Goal: Check status

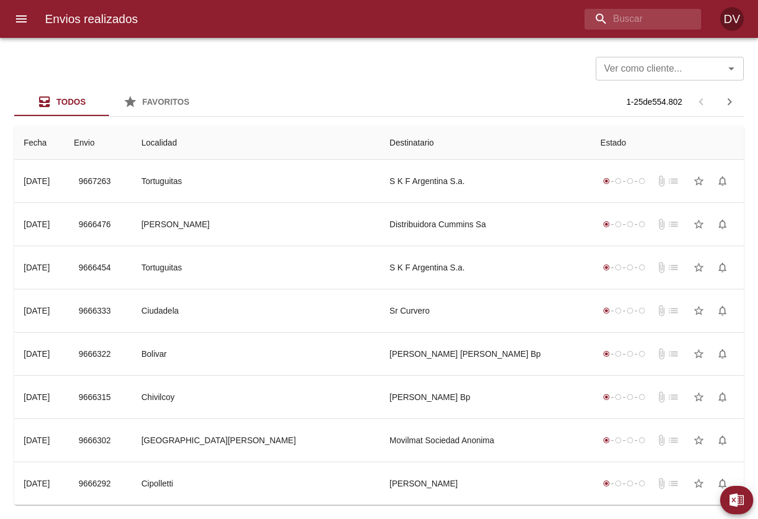
click at [24, 12] on icon "menu" at bounding box center [21, 19] width 14 height 14
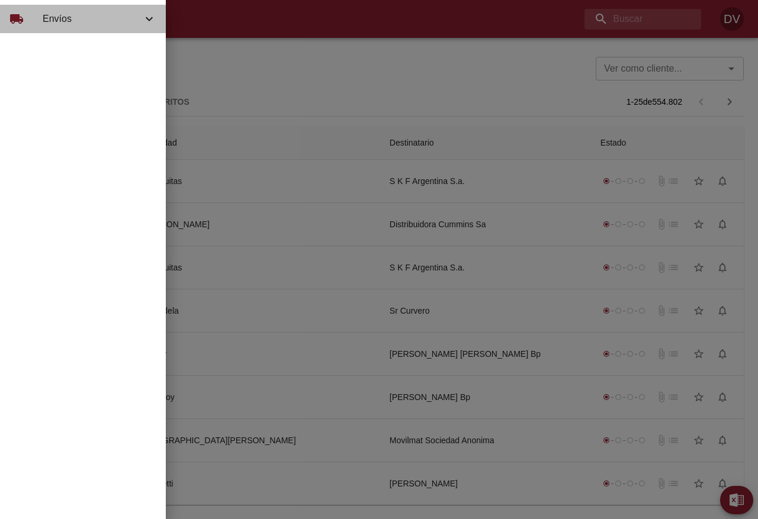
click at [60, 28] on div "local_shipping Envíos" at bounding box center [83, 19] width 166 height 28
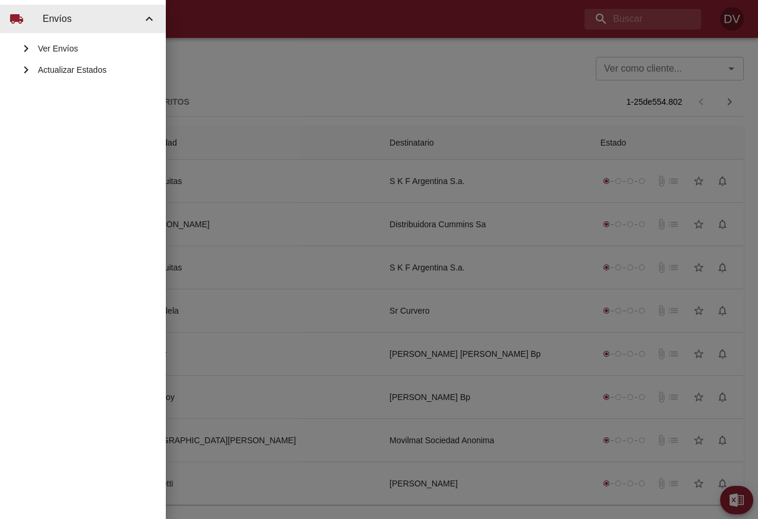
click at [82, 68] on span "Actualizar Estados" at bounding box center [97, 70] width 118 height 12
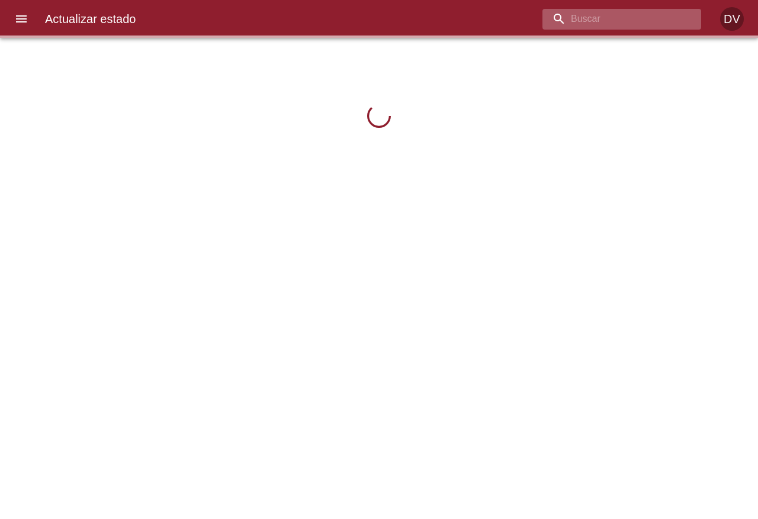
click at [616, 12] on input "buscar" at bounding box center [611, 19] width 139 height 21
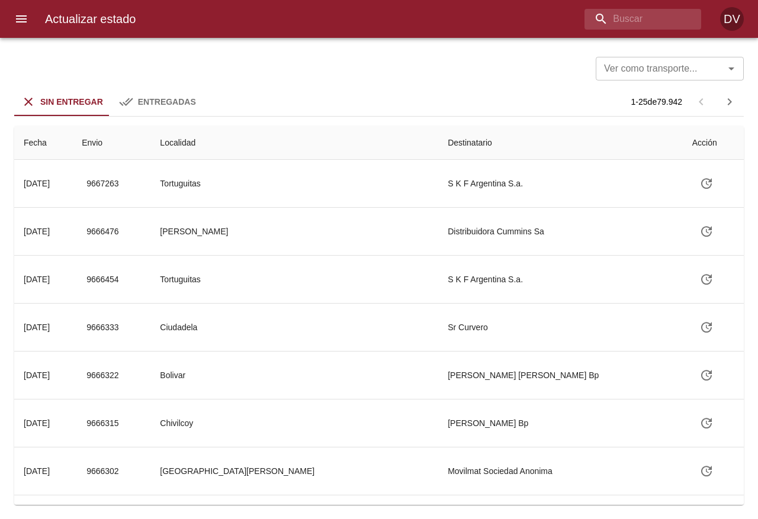
click at [652, 75] on input "Ver como transporte..." at bounding box center [652, 68] width 106 height 17
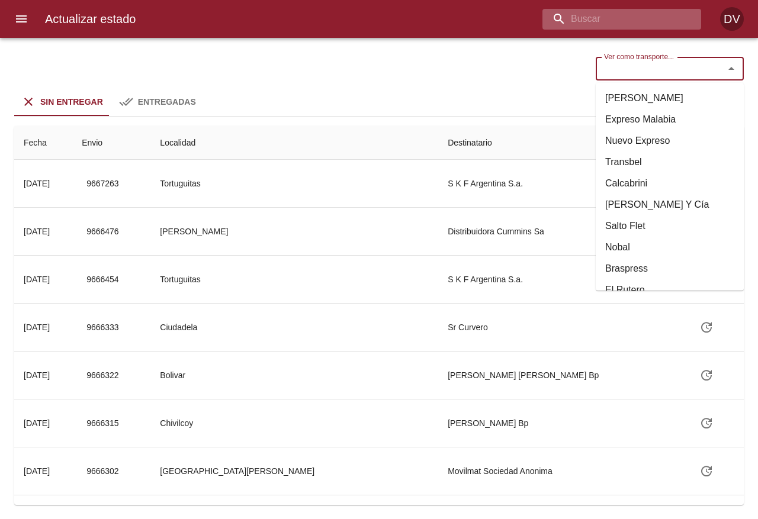
click at [616, 20] on input "buscar" at bounding box center [611, 19] width 139 height 21
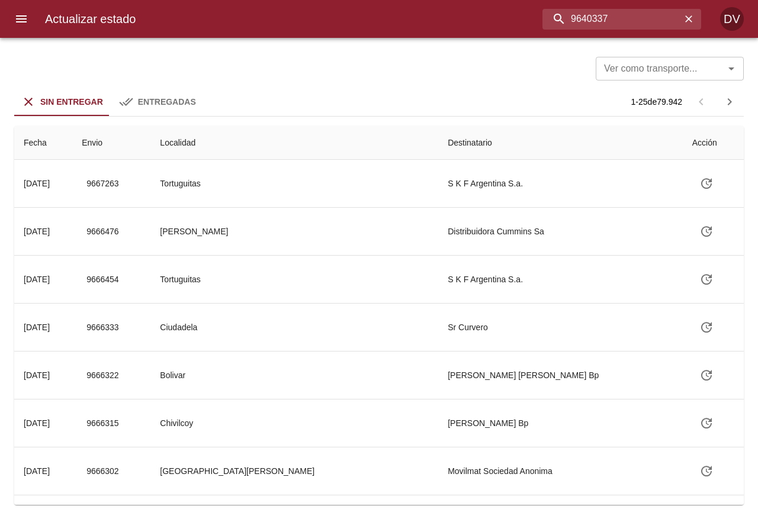
type input "9640337"
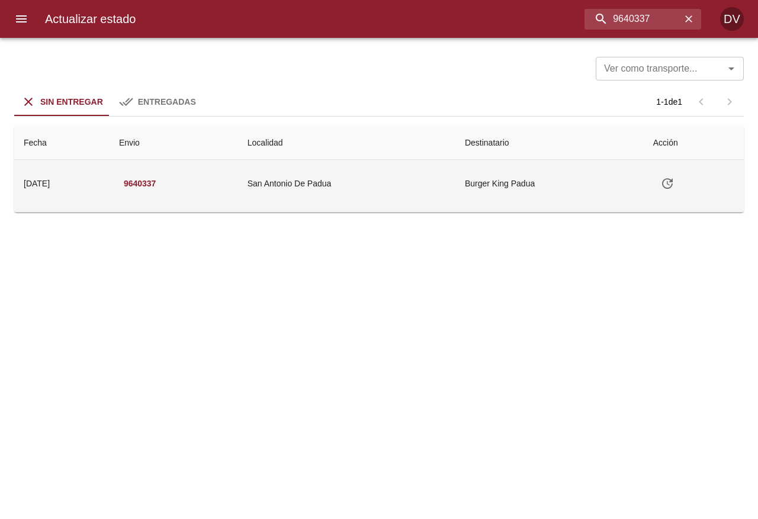
click at [369, 181] on td "San Antonio De Padua" at bounding box center [346, 183] width 217 height 47
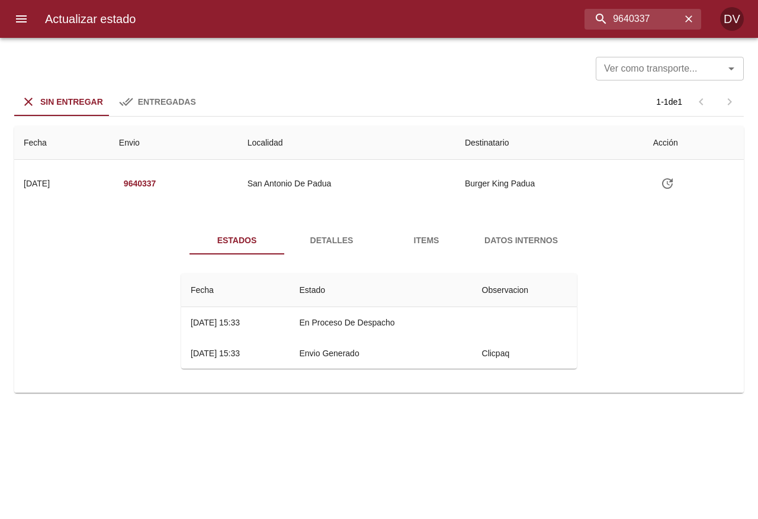
click at [365, 210] on td "Guia : 9640337" at bounding box center [378, 209] width 729 height 5
click at [352, 234] on span "Detalles" at bounding box center [331, 240] width 81 height 15
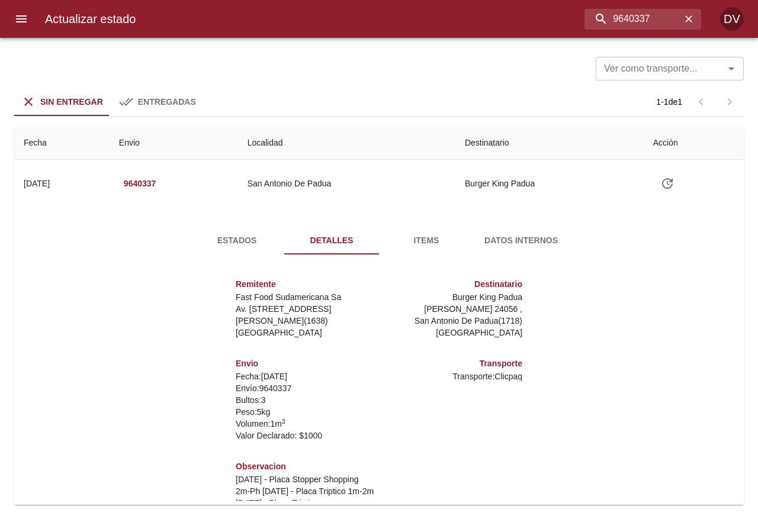
click at [417, 229] on button "Items" at bounding box center [426, 240] width 95 height 28
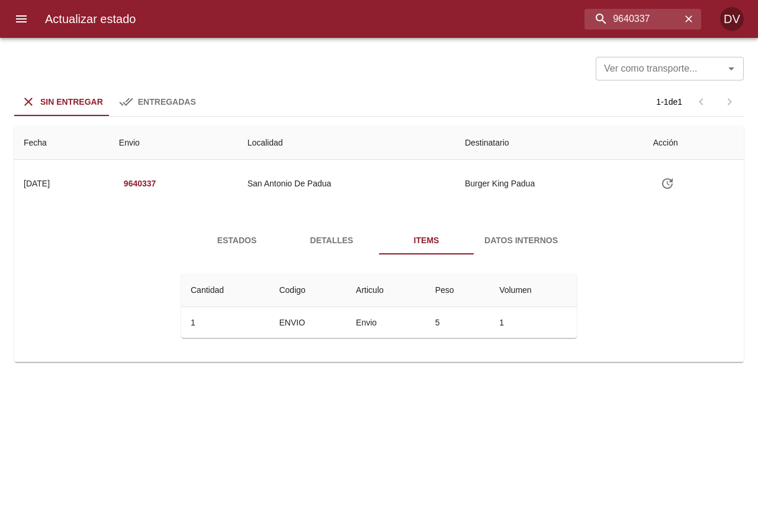
click at [529, 245] on span "Datos Internos" at bounding box center [521, 240] width 81 height 15
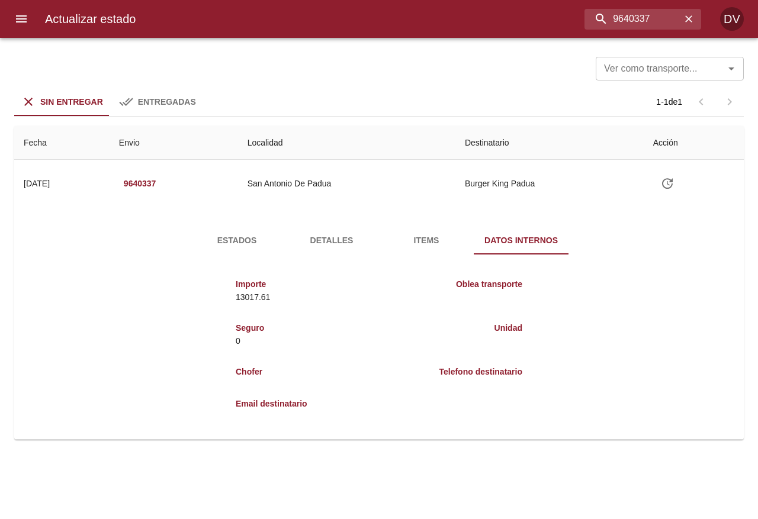
click at [451, 242] on span "Items" at bounding box center [426, 240] width 81 height 15
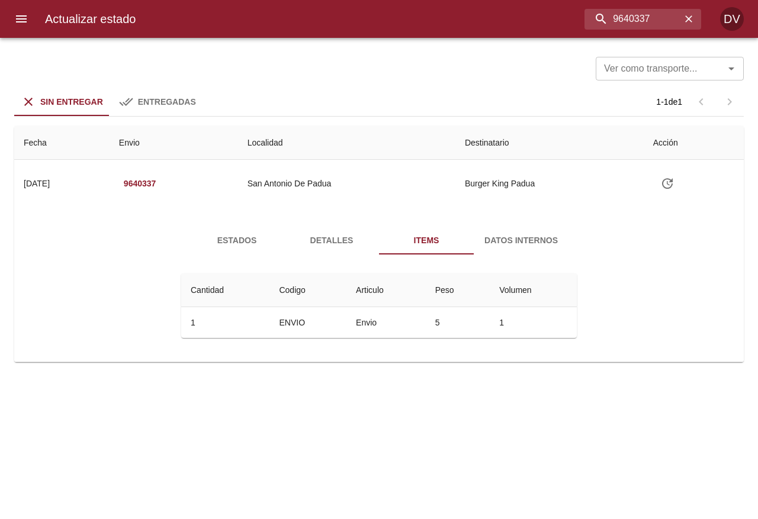
click at [318, 241] on span "Detalles" at bounding box center [331, 240] width 81 height 15
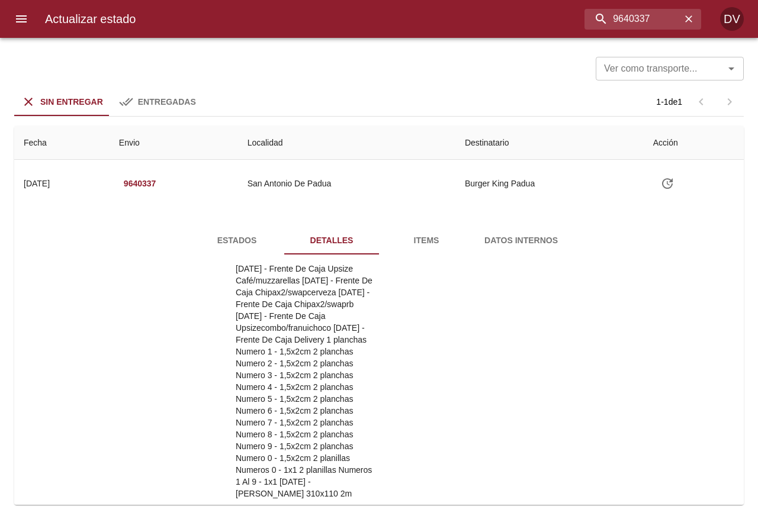
scroll to position [243, 0]
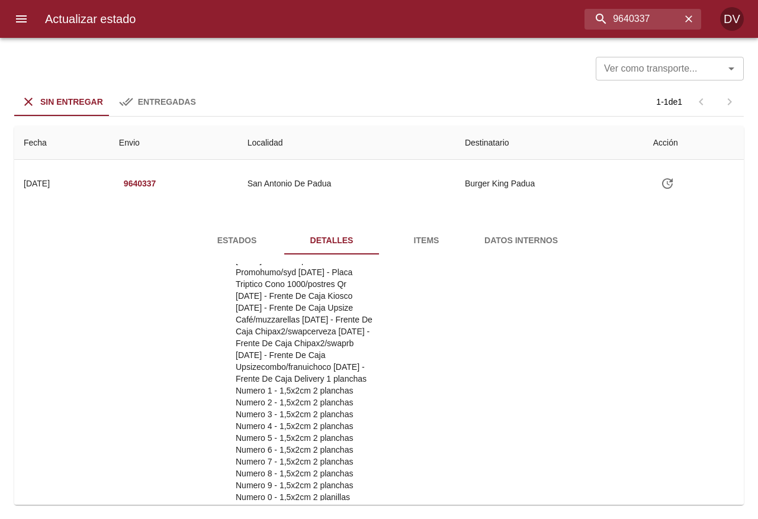
click at [210, 221] on div "Estados Detalles Items Datos Internos Remitente Fast Food Sudamericana Sa Av. […" at bounding box center [379, 363] width 711 height 303
click at [223, 229] on button "Estados" at bounding box center [236, 240] width 95 height 28
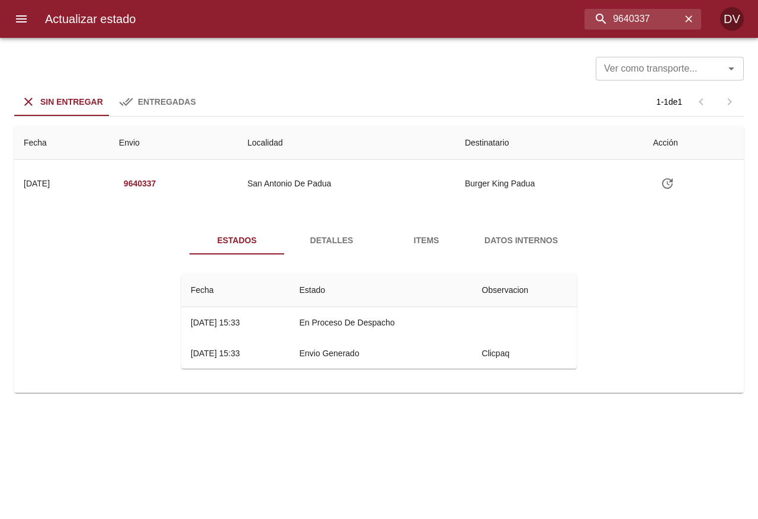
click at [227, 232] on button "Estados" at bounding box center [236, 240] width 95 height 28
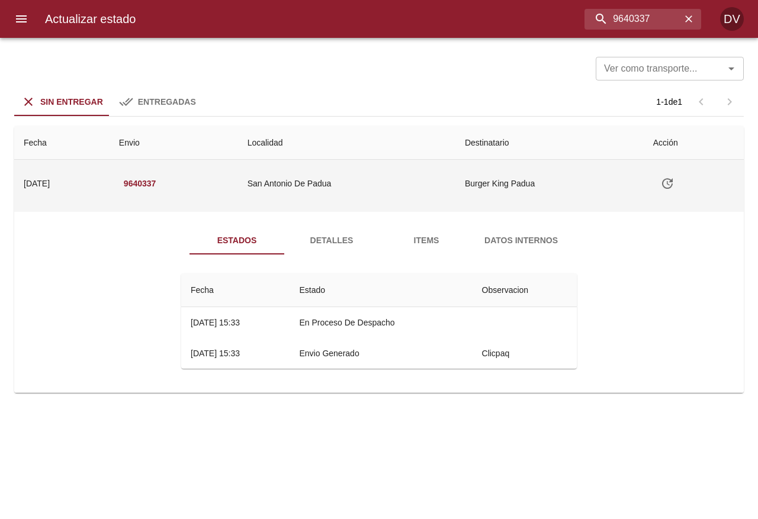
click at [81, 187] on td "[DATE] [DATE]" at bounding box center [61, 183] width 95 height 47
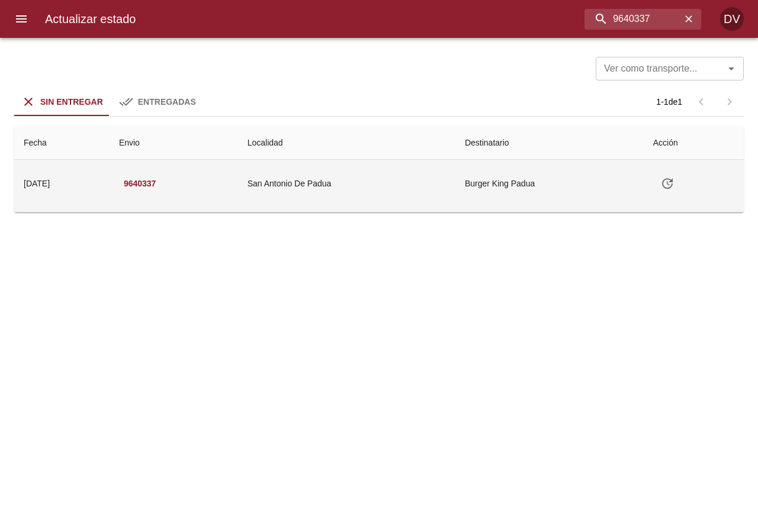
click at [272, 169] on td "San Antonio De Padua" at bounding box center [346, 183] width 217 height 47
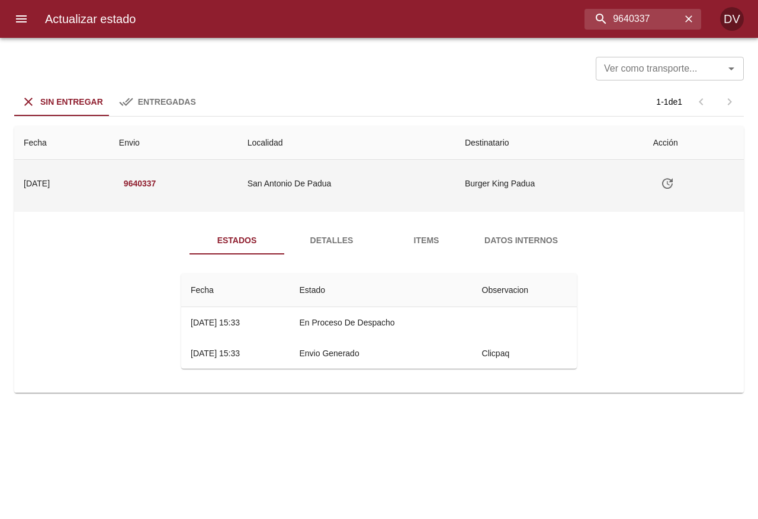
click at [238, 179] on td "9640337" at bounding box center [174, 183] width 128 height 47
